Goal: Transaction & Acquisition: Purchase product/service

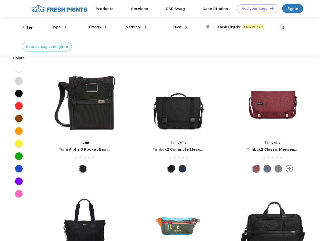
click at [255, 9] on link "Add your Logo Design Tool" at bounding box center [257, 8] width 41 height 9
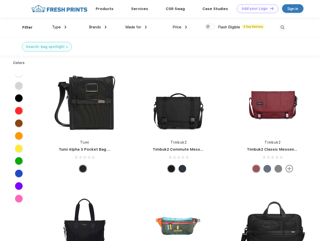
click at [0, 0] on div "Design Tool" at bounding box center [0, 0] width 0 height 0
click at [269, 8] on link "Add your Logo Design Tool" at bounding box center [257, 8] width 41 height 9
click at [24, 27] on div "Filter" at bounding box center [27, 28] width 10 height 6
click at [59, 27] on span "Type" at bounding box center [56, 27] width 9 height 5
click at [98, 27] on span "Brands" at bounding box center [95, 27] width 12 height 5
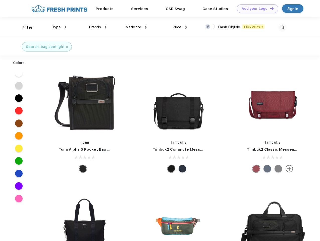
click at [136, 27] on span "Made for" at bounding box center [133, 27] width 16 height 5
click at [180, 27] on span "Price" at bounding box center [176, 27] width 9 height 5
click at [210, 27] on div at bounding box center [210, 27] width 10 height 6
click at [208, 27] on input "checkbox" at bounding box center [206, 25] width 3 height 3
click at [282, 27] on img at bounding box center [282, 27] width 8 height 8
